Goal: Transaction & Acquisition: Purchase product/service

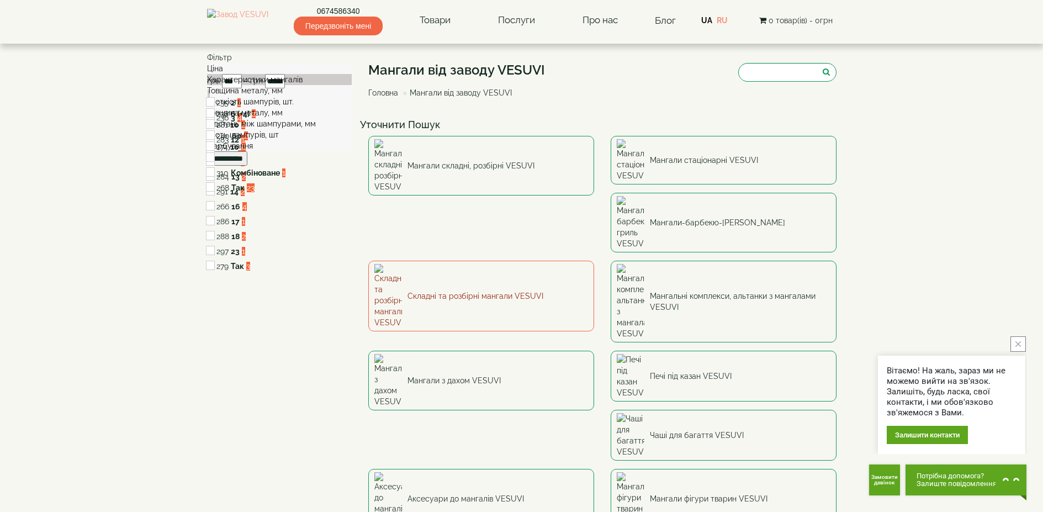
click at [594, 261] on link "Складні та розбірні мангали VESUVI" at bounding box center [481, 296] width 226 height 71
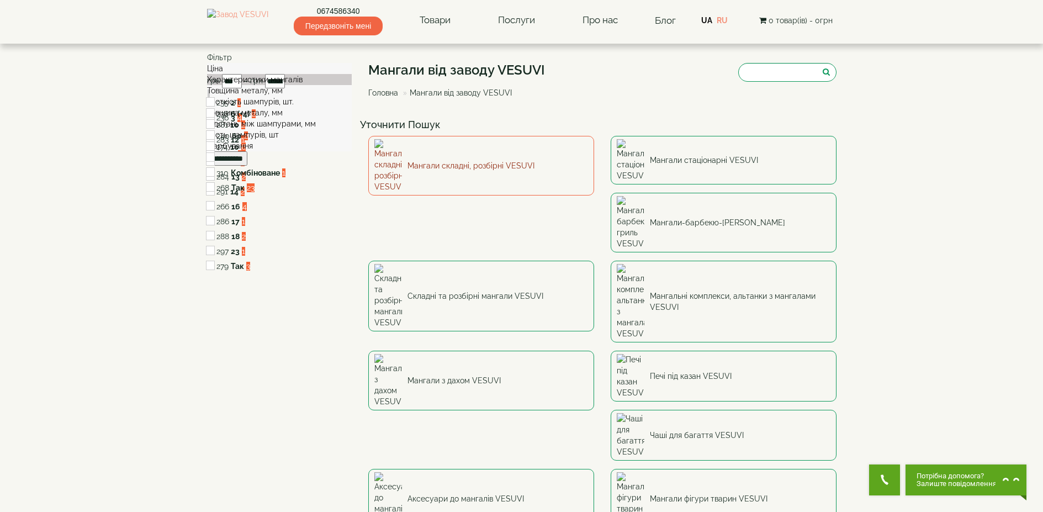
click at [445, 154] on link "Мангали складні, розбірні VESUVI" at bounding box center [481, 166] width 226 height 60
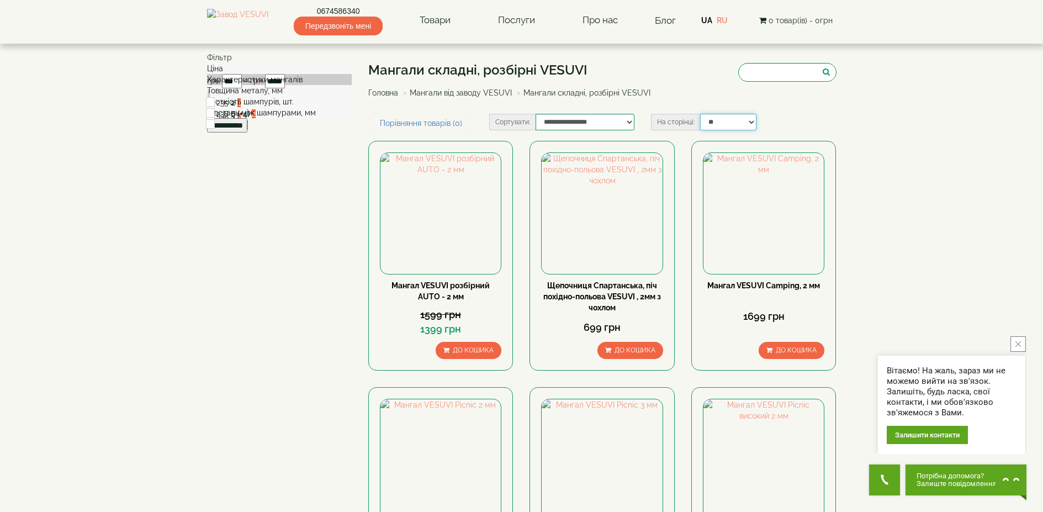
click at [706, 123] on select "** ** ** ** ***" at bounding box center [728, 122] width 56 height 17
select select "**********"
click at [700, 114] on select "** ** ** ** ***" at bounding box center [728, 122] width 56 height 17
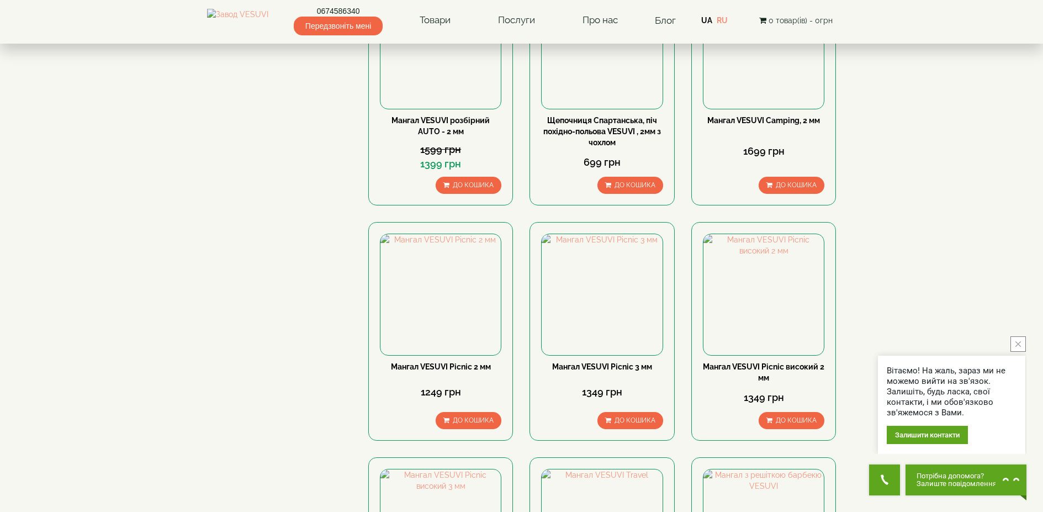
scroll to position [166, 0]
click at [1018, 342] on icon "close button" at bounding box center [1019, 344] width 6 height 6
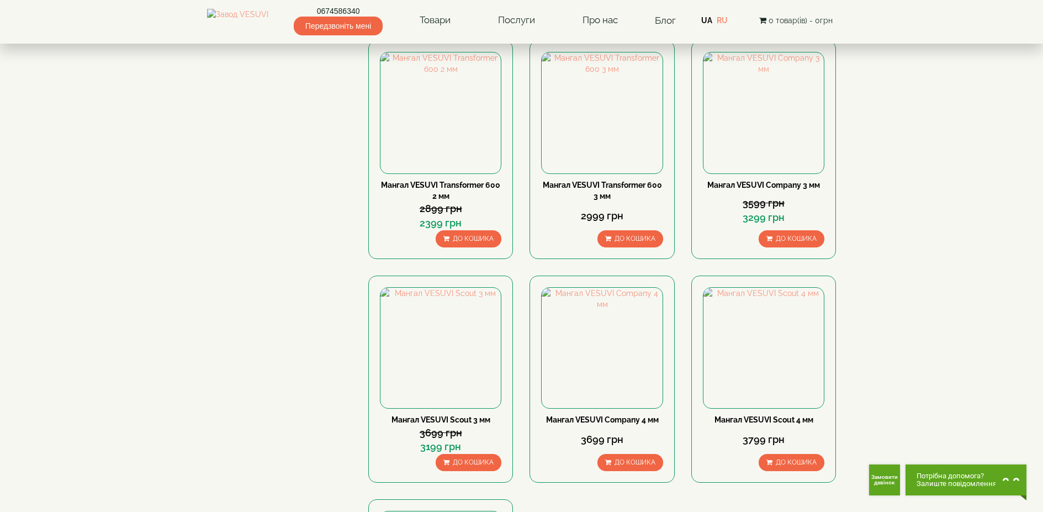
scroll to position [1491, 0]
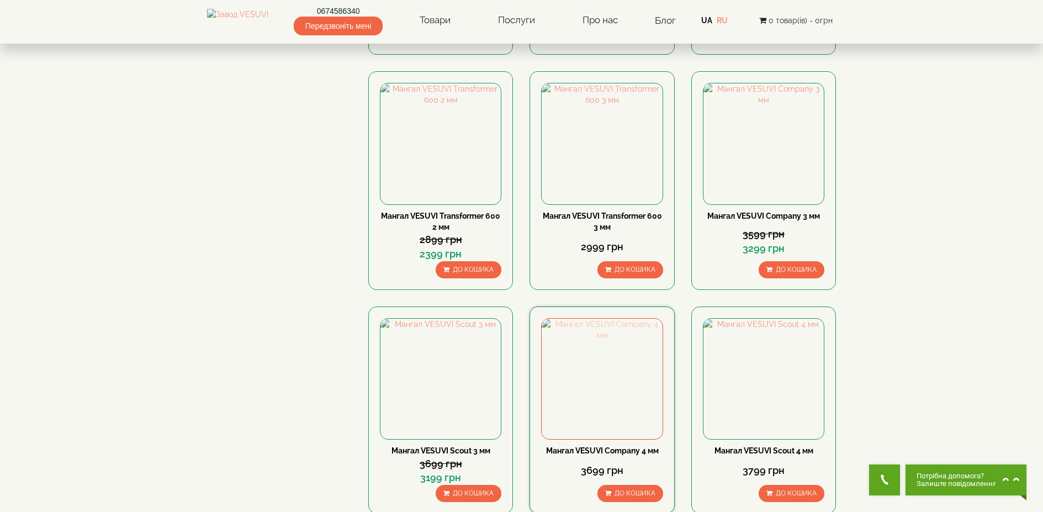
click at [619, 365] on img at bounding box center [602, 379] width 120 height 120
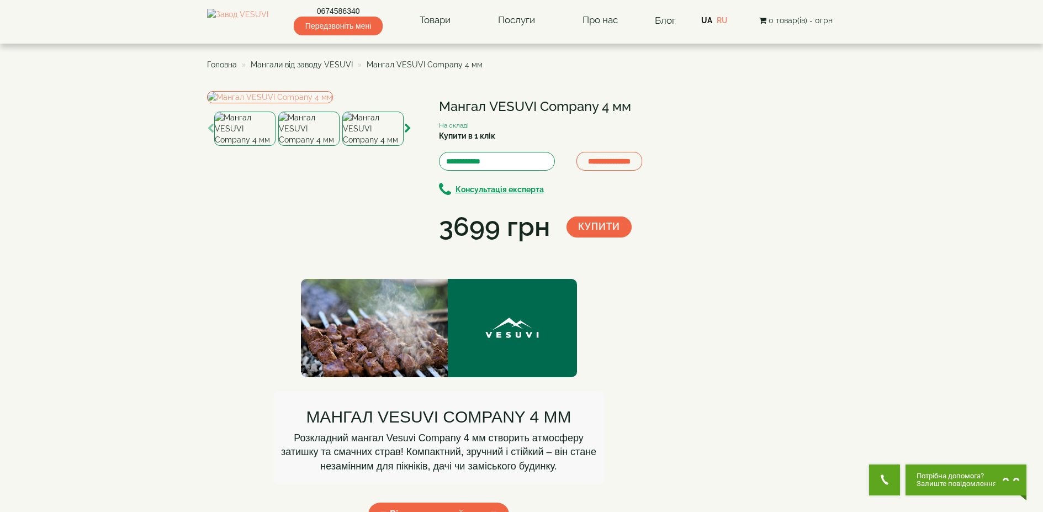
click at [321, 146] on img at bounding box center [308, 129] width 61 height 34
click at [366, 146] on img at bounding box center [372, 129] width 61 height 34
click at [312, 146] on img at bounding box center [308, 129] width 61 height 34
click at [262, 146] on img at bounding box center [244, 129] width 61 height 34
click at [328, 146] on img at bounding box center [308, 129] width 61 height 34
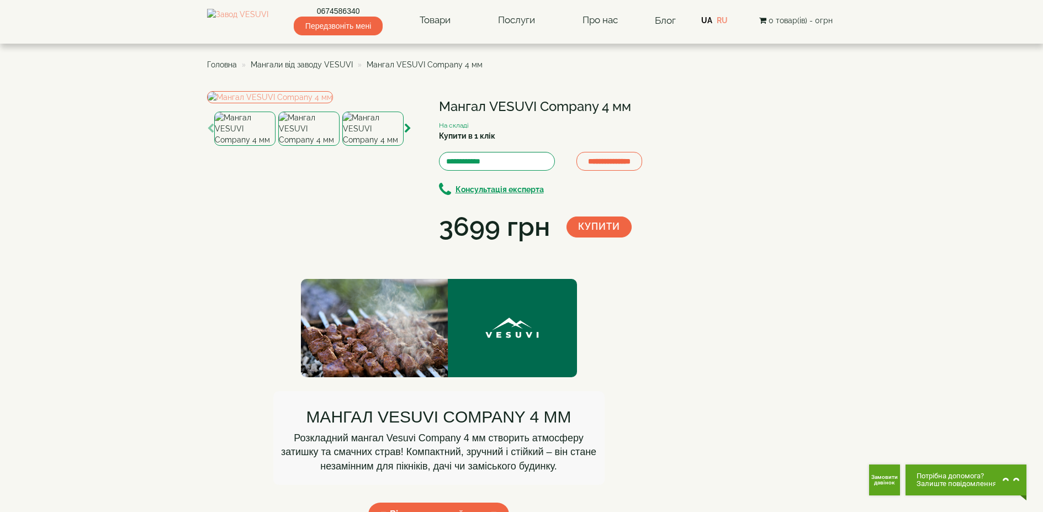
click at [365, 146] on img at bounding box center [372, 129] width 61 height 34
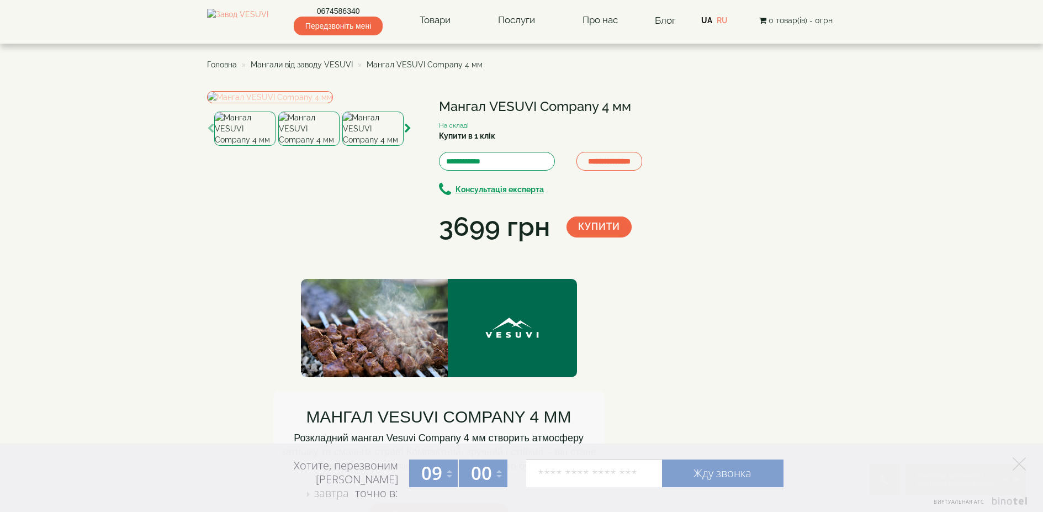
click at [266, 103] on img at bounding box center [270, 97] width 126 height 12
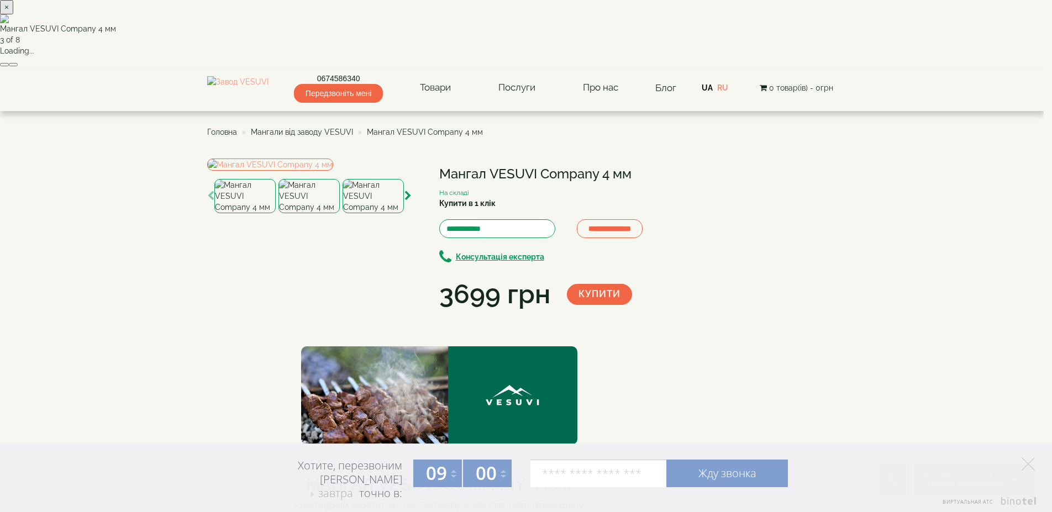
click at [13, 14] on button "×" at bounding box center [6, 7] width 13 height 14
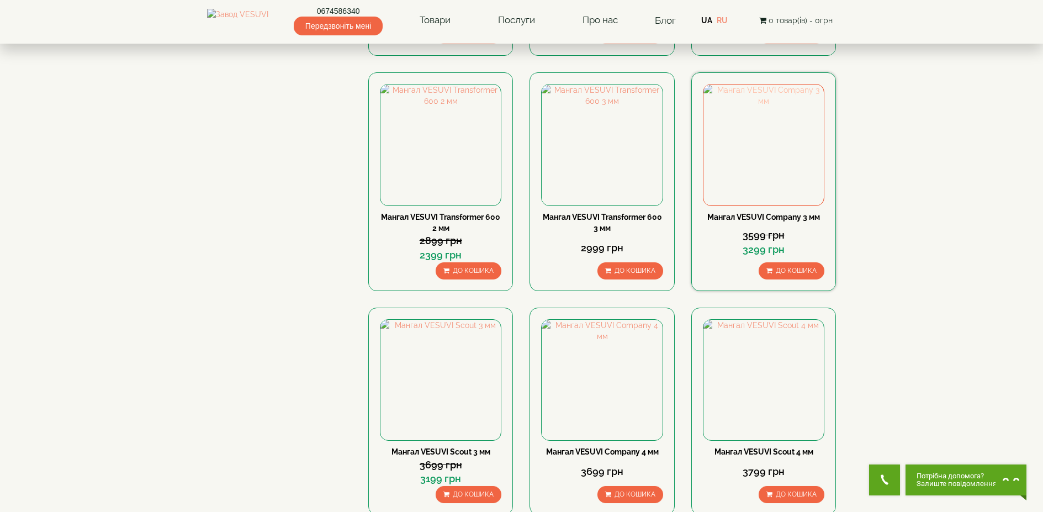
click at [777, 181] on img at bounding box center [764, 145] width 120 height 120
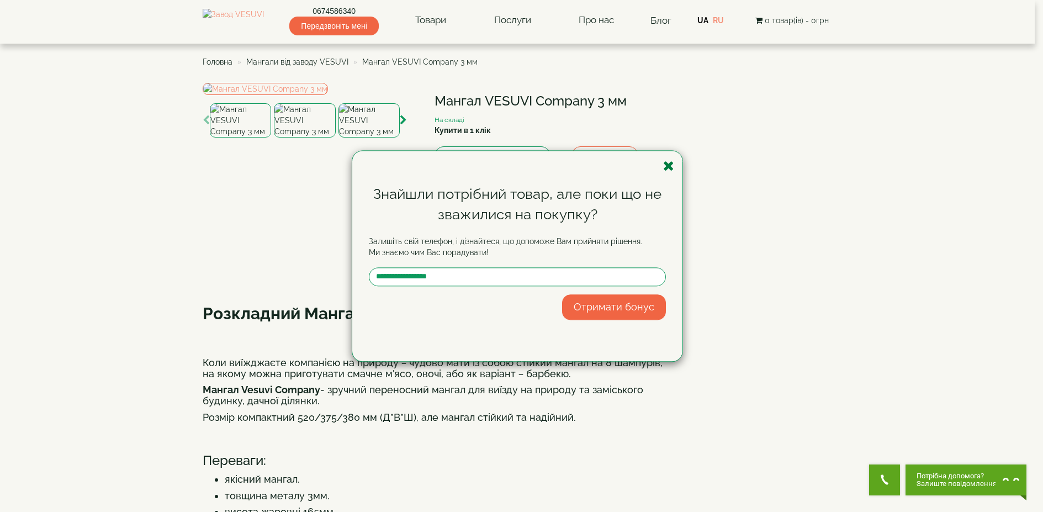
click at [670, 165] on icon "button" at bounding box center [668, 166] width 11 height 14
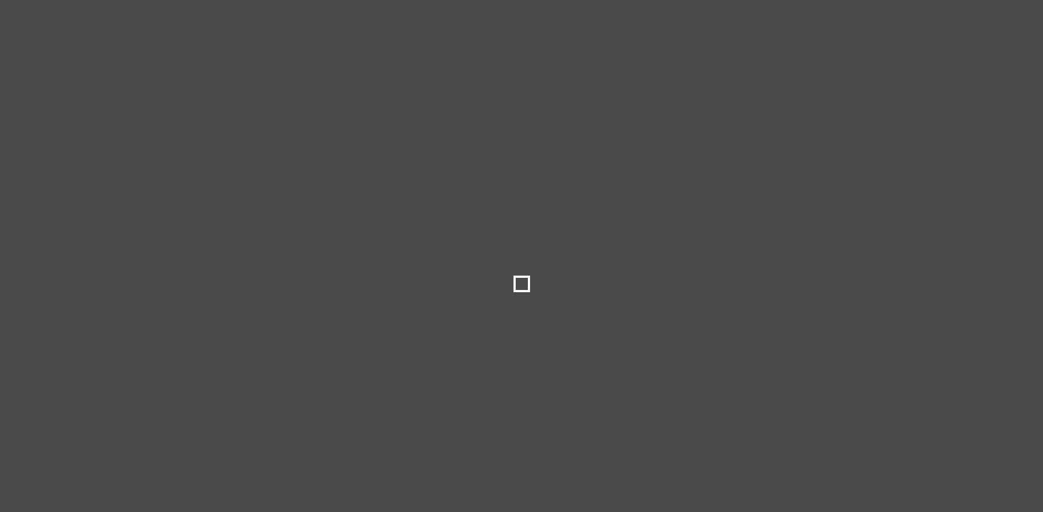
select select
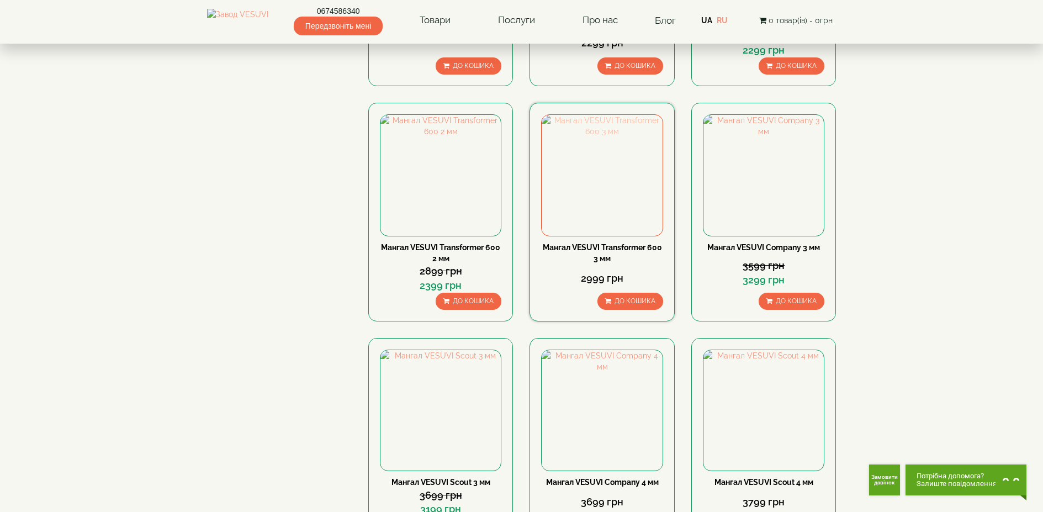
scroll to position [1601, 0]
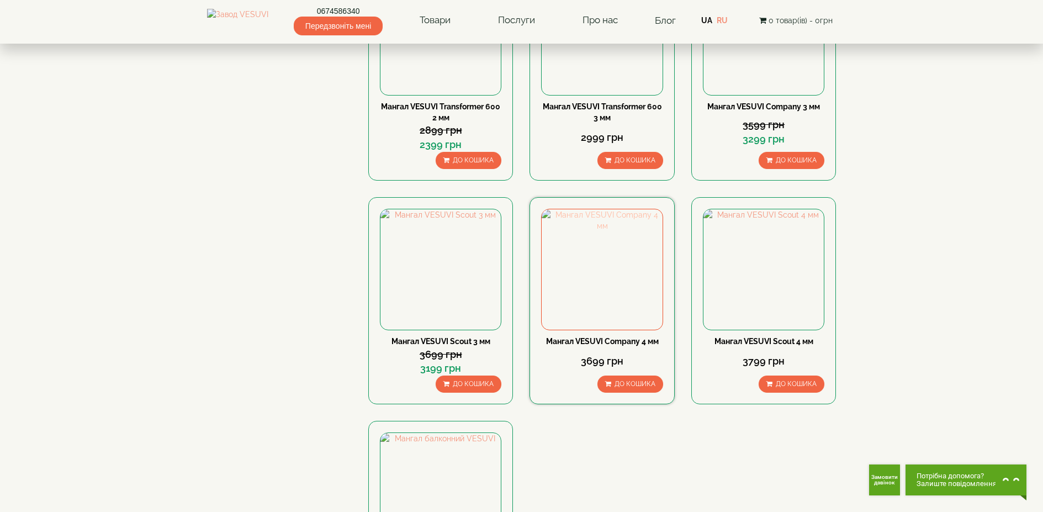
click at [611, 281] on img at bounding box center [602, 269] width 120 height 120
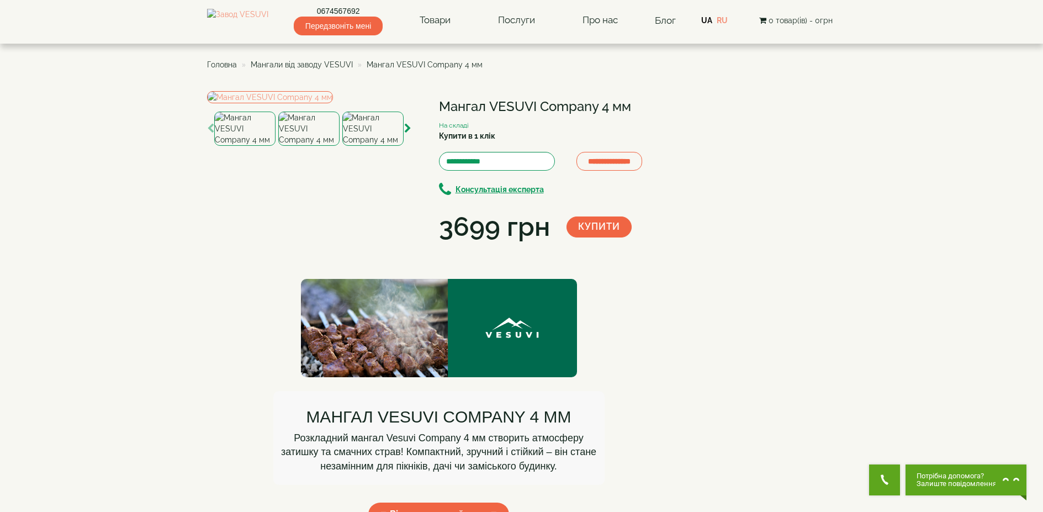
click at [313, 146] on img at bounding box center [308, 129] width 61 height 34
click at [359, 146] on img at bounding box center [372, 129] width 61 height 34
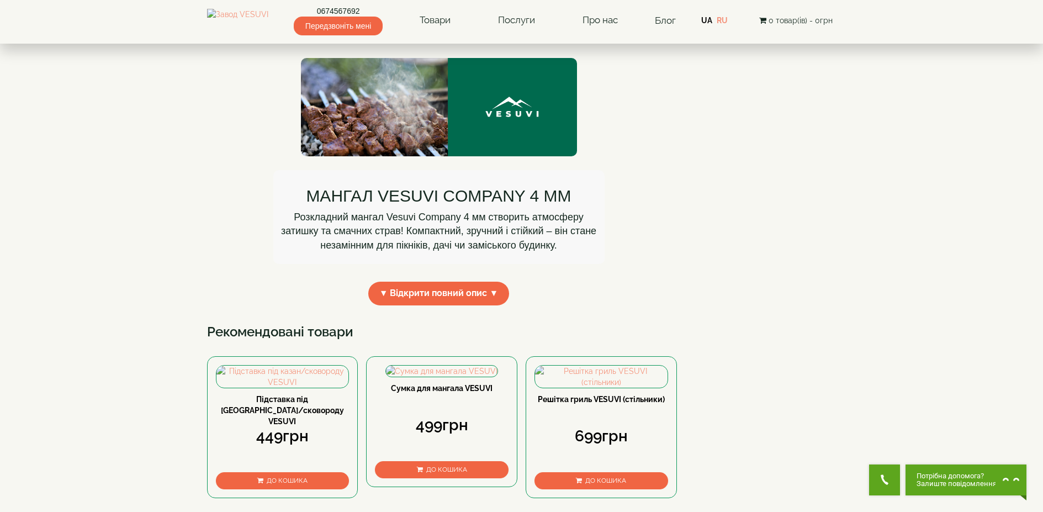
scroll to position [442, 0]
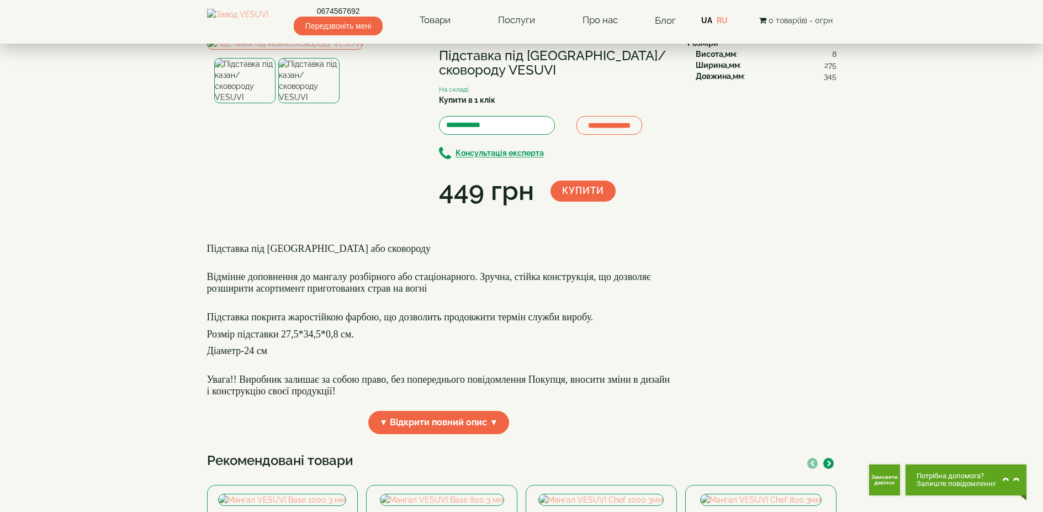
scroll to position [276, 0]
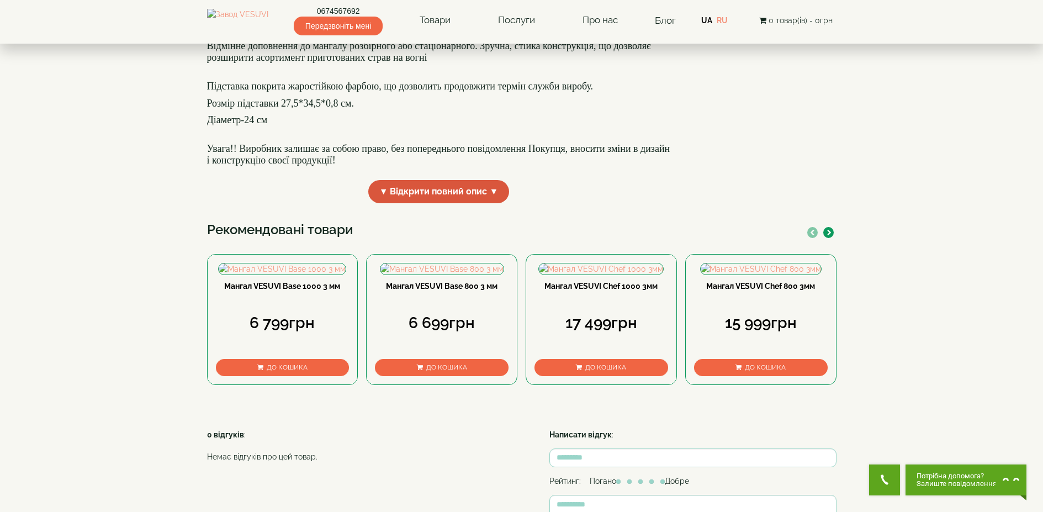
click at [425, 204] on span "▼ Відкрити повний опис ▼" at bounding box center [438, 192] width 141 height 24
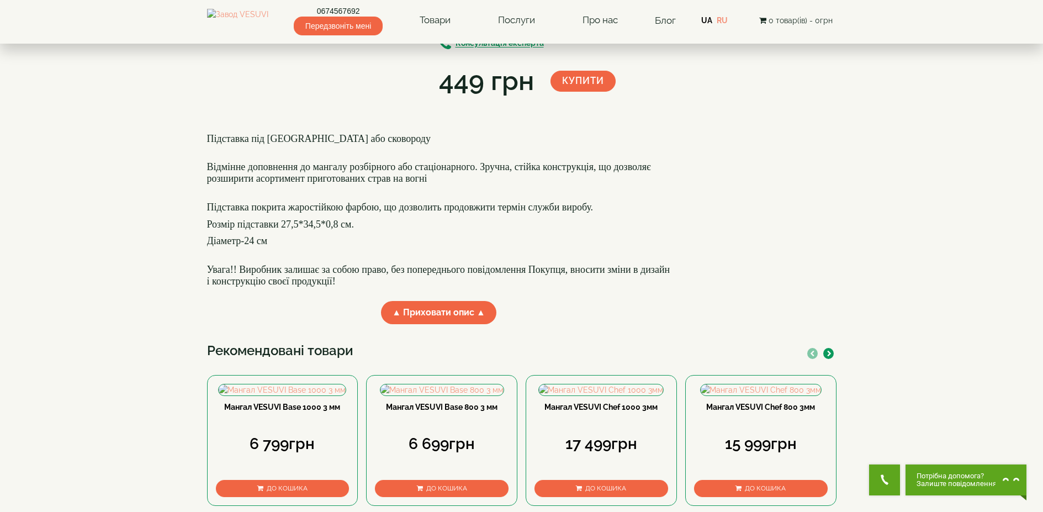
scroll to position [57, 0]
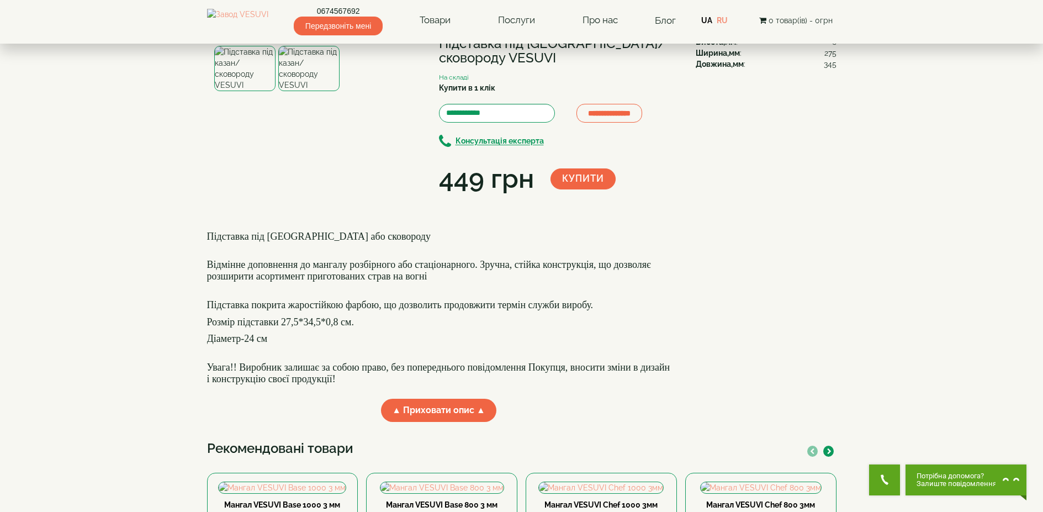
click at [306, 91] on img at bounding box center [308, 68] width 61 height 45
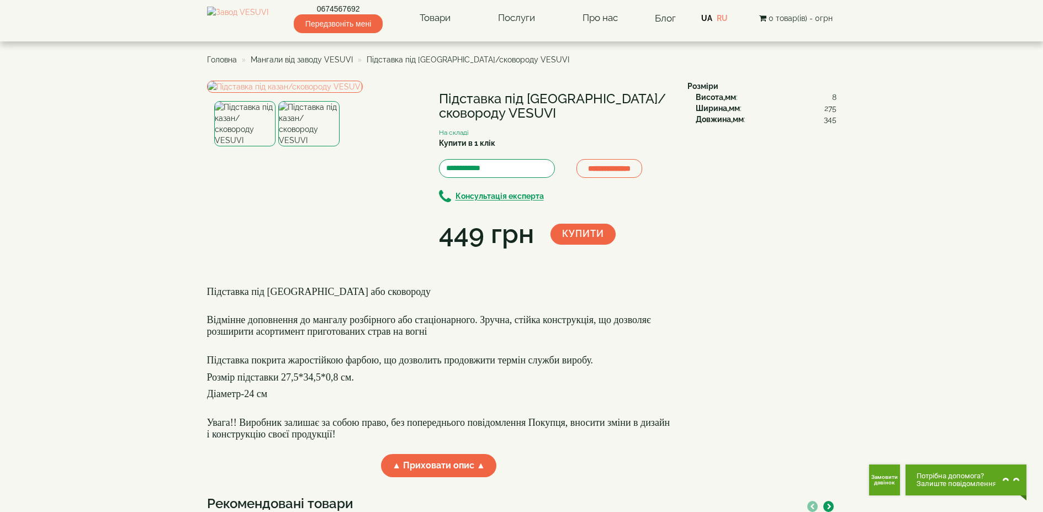
scroll to position [0, 0]
